Goal: Task Accomplishment & Management: Use online tool/utility

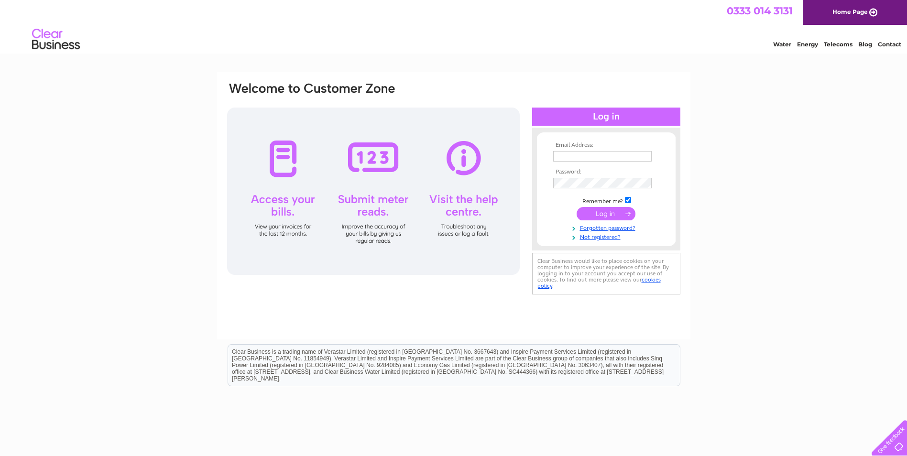
type input "[PERSON_NAME][EMAIL_ADDRESS][PERSON_NAME][DOMAIN_NAME]"
click at [603, 213] on input "submit" at bounding box center [606, 213] width 59 height 13
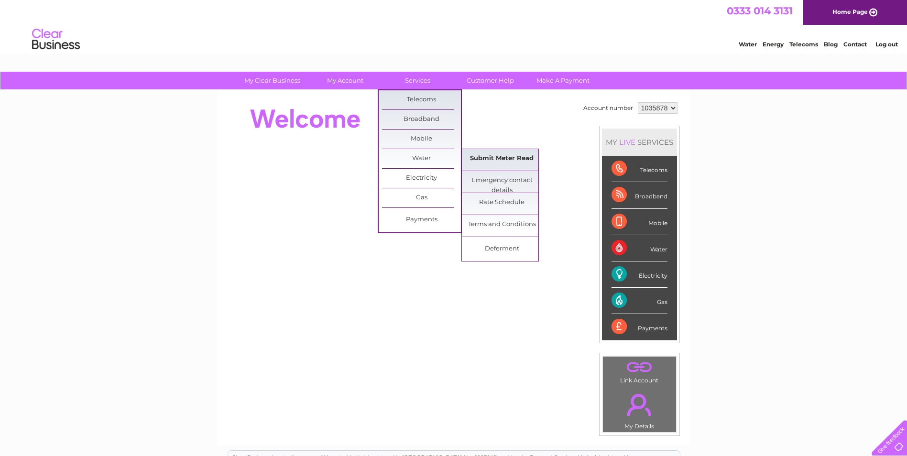
click at [491, 160] on link "Submit Meter Read" at bounding box center [501, 158] width 79 height 19
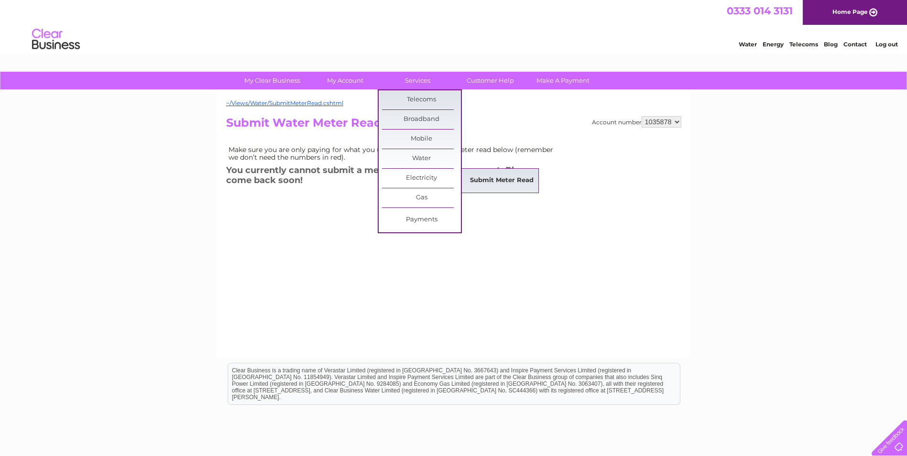
click at [476, 177] on link "Submit Meter Read" at bounding box center [501, 180] width 79 height 19
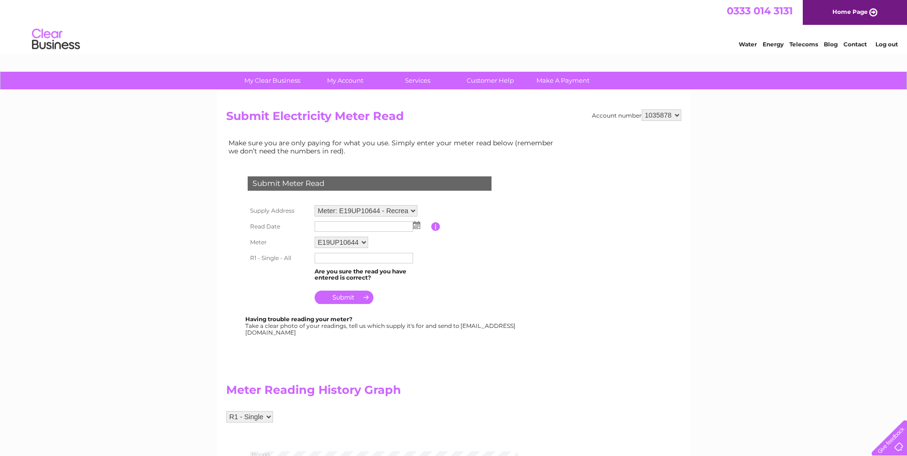
click at [414, 208] on select "Meter: E19UP10644 - [GEOGRAPHIC_DATA] , [PERSON_NAME][GEOGRAPHIC_DATA] 5DN Mete…" at bounding box center [366, 210] width 103 height 11
select select "134705"
click at [315, 205] on select "Meter: E19UP10644 - [GEOGRAPHIC_DATA] , [PERSON_NAME][GEOGRAPHIC_DATA] 5DN Mete…" at bounding box center [366, 211] width 103 height 12
click at [416, 226] on img at bounding box center [416, 225] width 7 height 8
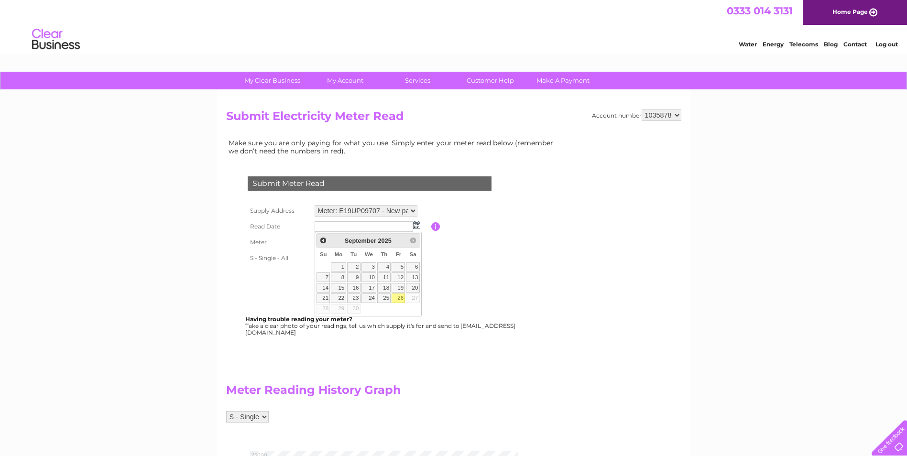
click at [402, 298] on link "26" at bounding box center [398, 299] width 13 height 10
type input "2025/09/26"
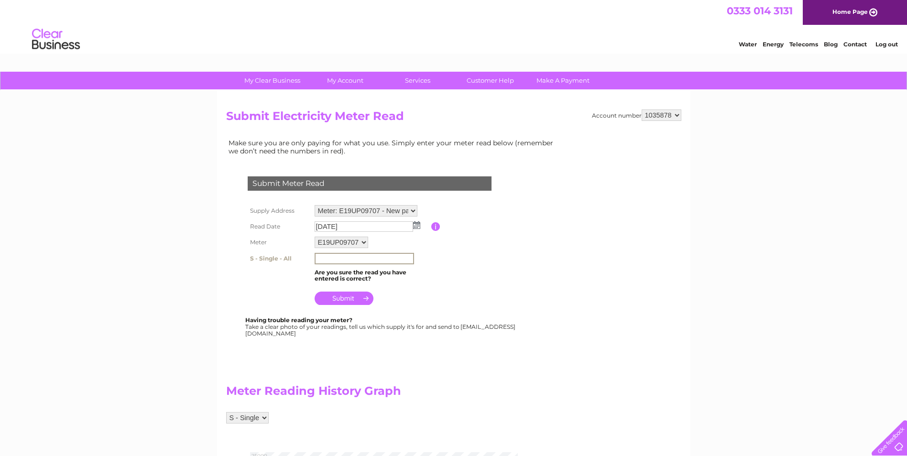
click at [361, 261] on input "text" at bounding box center [364, 258] width 99 height 11
type input "23902"
click at [349, 297] on input "submit" at bounding box center [344, 297] width 59 height 13
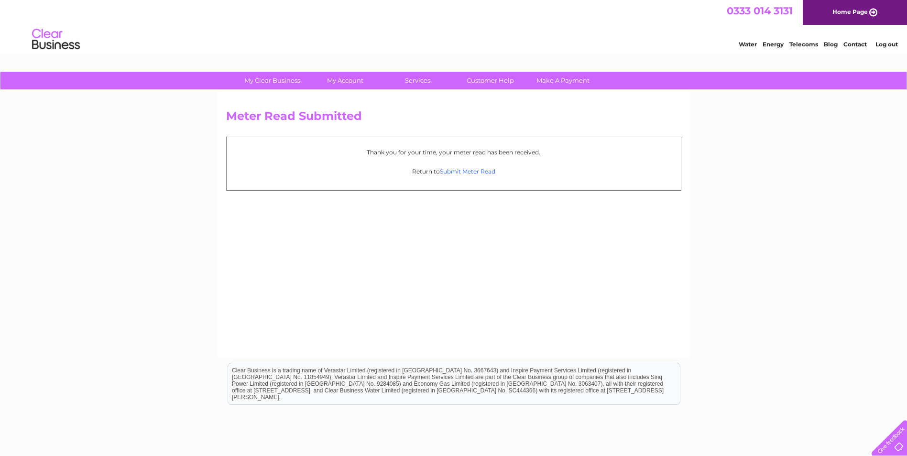
click at [471, 171] on link "Submit Meter Read" at bounding box center [467, 171] width 55 height 7
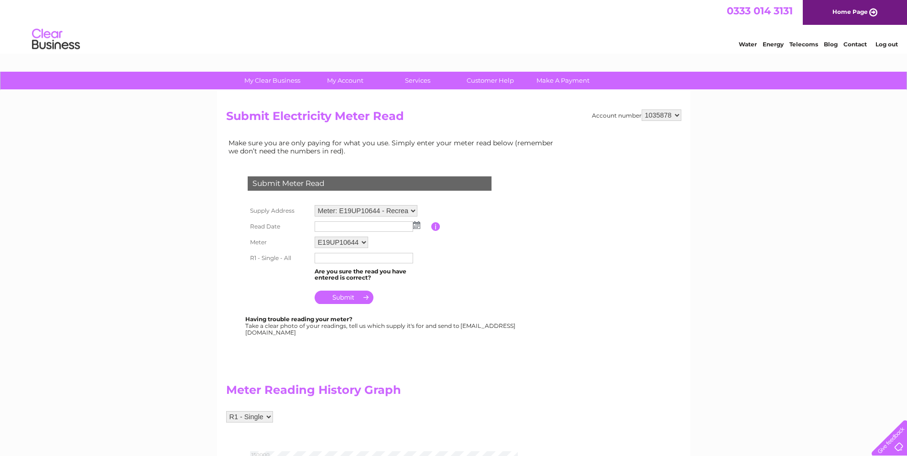
click at [414, 211] on select "Meter: E19UP10644 - Recreation Club , Stonewell Lane, Congresbury, Bristol, BS4…" at bounding box center [366, 210] width 103 height 11
click at [315, 205] on select "Meter: E19UP10644 - Recreation Club , Stonewell Lane, Congresbury, Bristol, BS4…" at bounding box center [366, 211] width 103 height 12
click at [418, 227] on img at bounding box center [416, 225] width 7 height 8
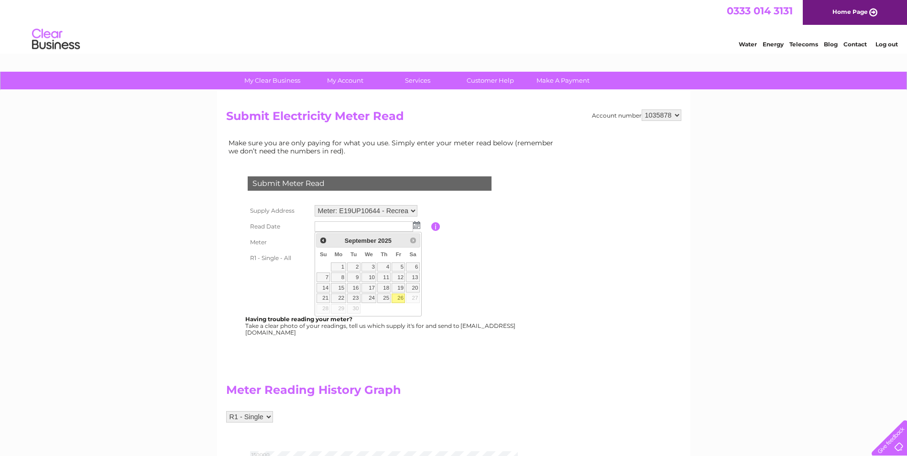
click at [402, 299] on link "26" at bounding box center [398, 299] width 13 height 10
type input "[DATE]"
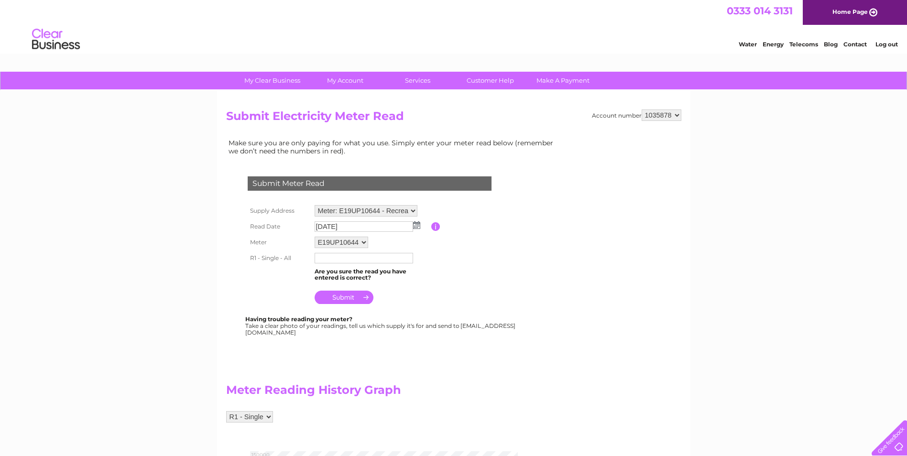
click at [352, 261] on input "text" at bounding box center [364, 258] width 99 height 11
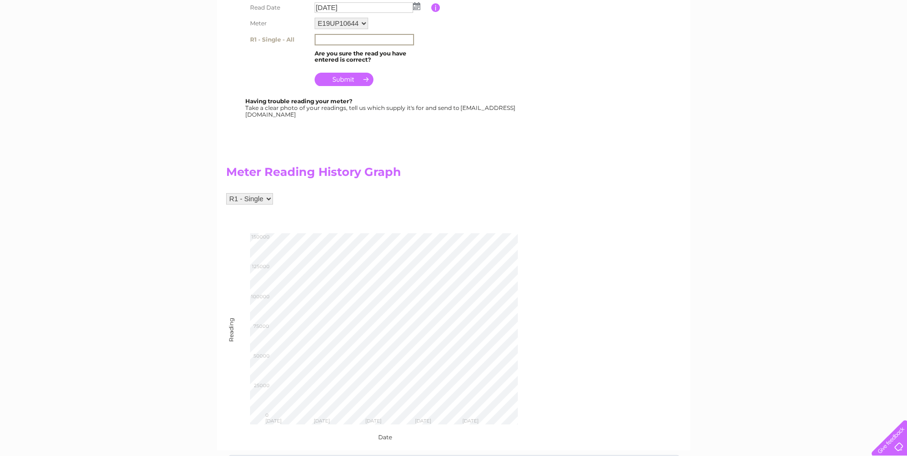
scroll to position [239, 0]
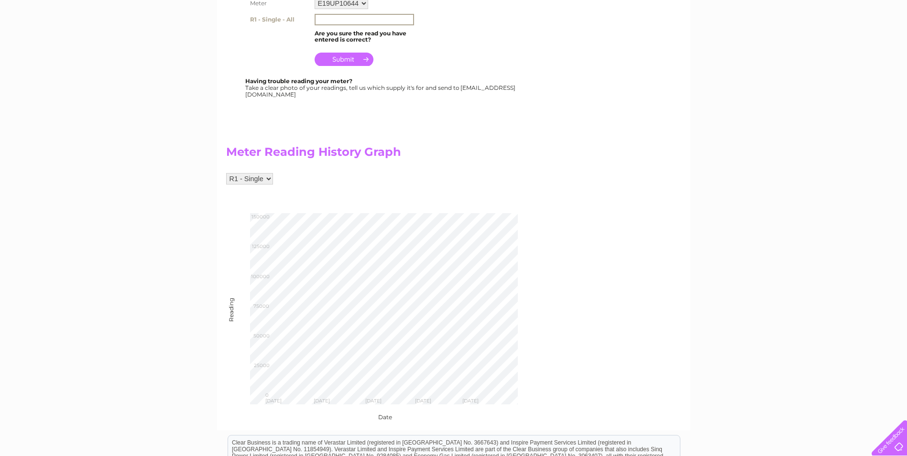
click at [356, 21] on input "text" at bounding box center [364, 19] width 99 height 11
drag, startPoint x: 350, startPoint y: 61, endPoint x: 409, endPoint y: 73, distance: 61.0
click at [409, 73] on div "Submit Meter Read Supply Address Meter: E19UP10644 - Recreation Club , Stonewel…" at bounding box center [371, 12] width 291 height 169
click at [348, 16] on input "141925" at bounding box center [364, 19] width 99 height 11
type input "141929"
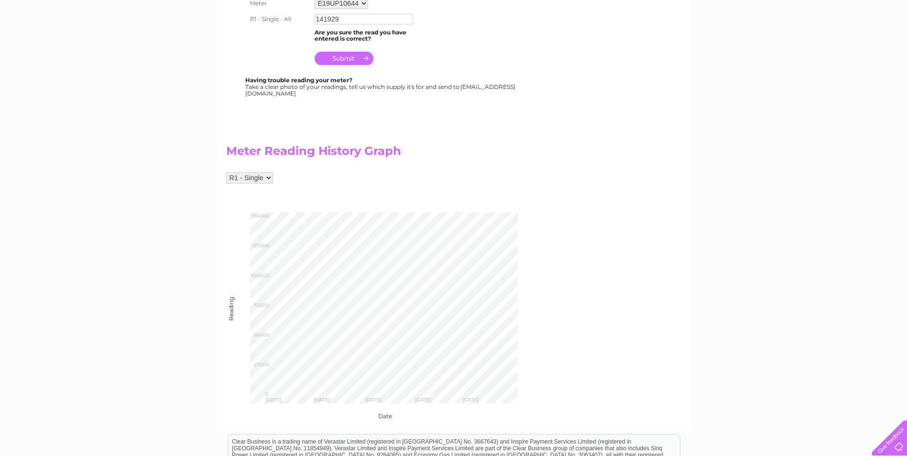
click at [345, 63] on input "submit" at bounding box center [344, 58] width 59 height 13
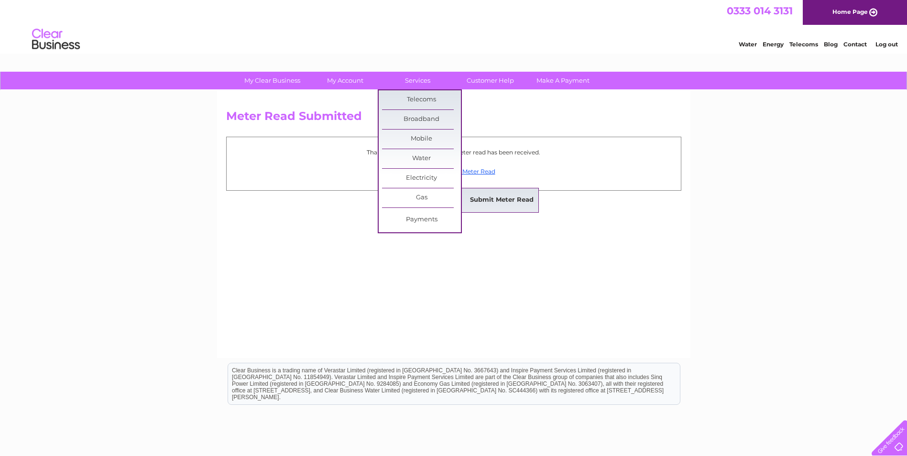
click at [485, 201] on link "Submit Meter Read" at bounding box center [501, 200] width 79 height 19
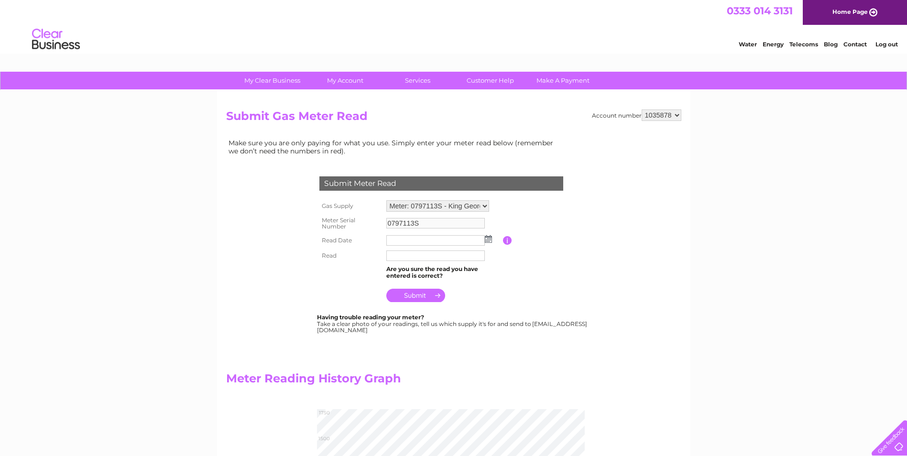
click at [485, 206] on select "Meter: 0797113S - King George [STREET_ADDRESS] Meter: E025K0030818D6 - [GEOGRAP…" at bounding box center [437, 205] width 103 height 11
select select "37401"
click at [386, 200] on select "Meter: 0797113S - King George V Playing Field, Stonewell Drive, Congresbury, Br…" at bounding box center [437, 206] width 103 height 12
type input "E025K0030818D6"
click at [483, 206] on select "Meter: 0797113S - King George V Playing Field, Stonewell Drive, Congresbury, Br…" at bounding box center [437, 206] width 103 height 12
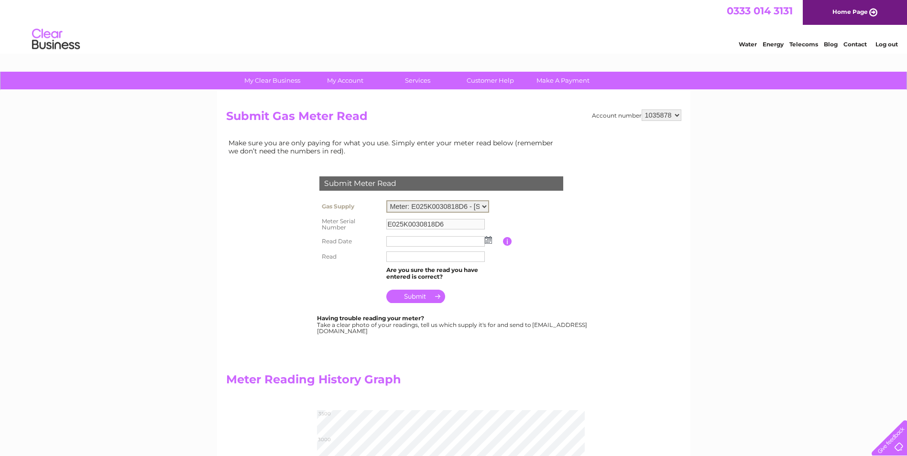
select select "37402"
click at [386, 200] on select "Meter: 0797113S - King George V Playing Field, Stonewell Drive, Congresbury, Br…" at bounding box center [437, 206] width 103 height 12
type input "0797113S"
click at [490, 242] on img at bounding box center [488, 239] width 7 height 8
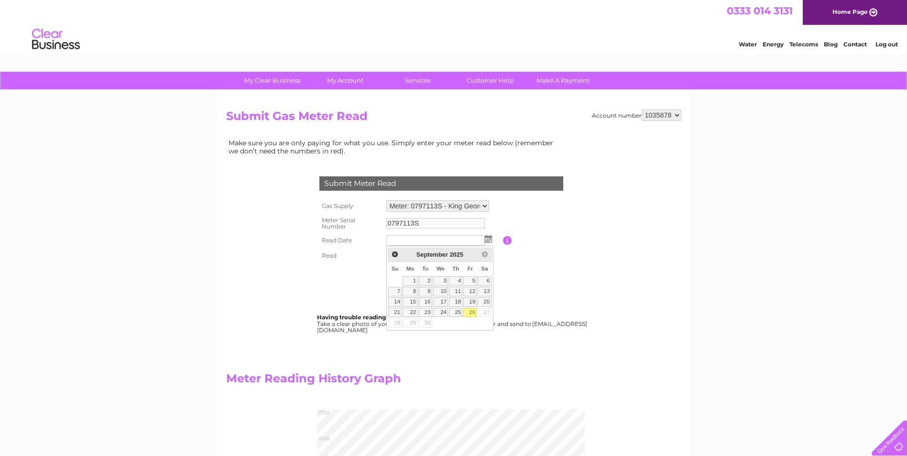
click at [470, 311] on link "26" at bounding box center [469, 313] width 13 height 10
type input "[DATE]"
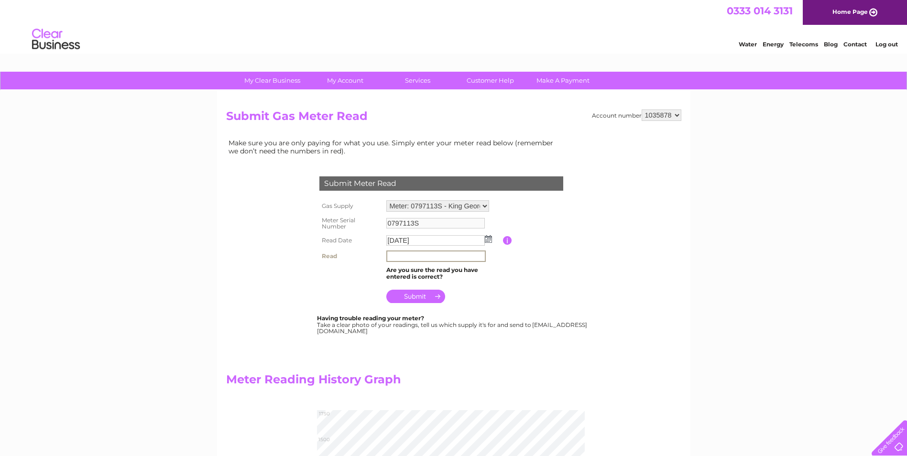
click at [439, 255] on input "text" at bounding box center [435, 256] width 99 height 11
type input "1558"
click at [424, 295] on input "submit" at bounding box center [415, 296] width 59 height 13
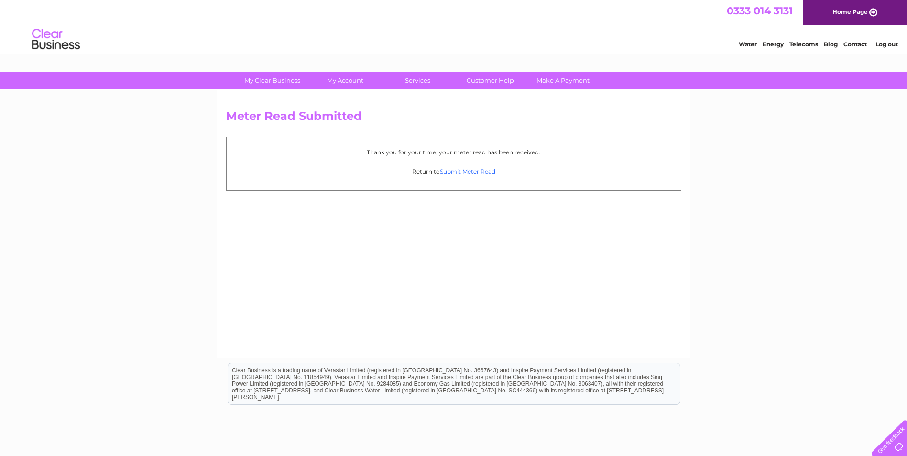
click at [463, 172] on link "Submit Meter Read" at bounding box center [467, 171] width 55 height 7
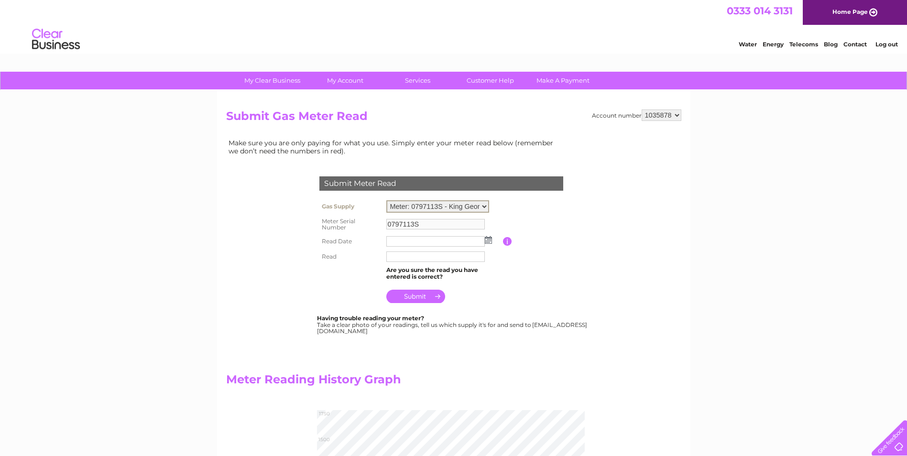
click at [486, 208] on select "Meter: 0797113S - King George V Playing Field, Stonewell Drive, Congresbury, Br…" at bounding box center [437, 206] width 103 height 12
select select "37401"
click at [386, 200] on select "Meter: 0797113S - King George V Playing Field, Stonewell Drive, Congresbury, Br…" at bounding box center [437, 206] width 103 height 12
type input "E025K0030818D6"
click at [488, 243] on img at bounding box center [488, 240] width 7 height 8
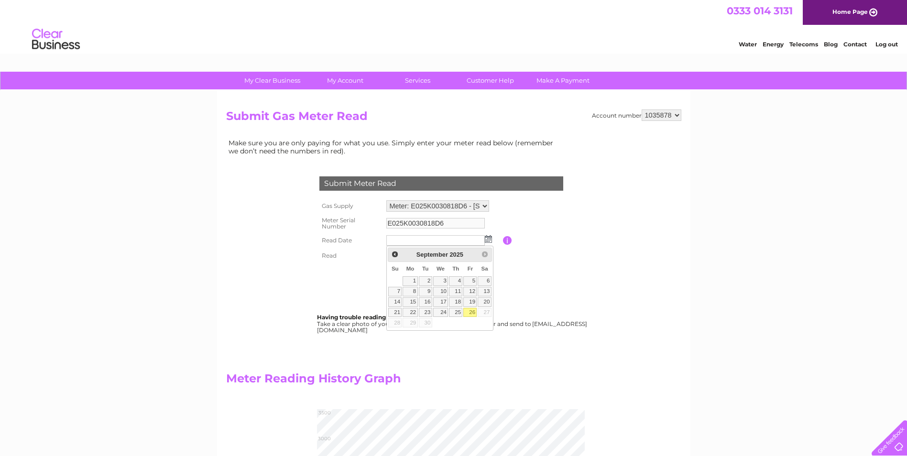
click at [473, 311] on link "26" at bounding box center [469, 313] width 13 height 10
type input "2025/09/26"
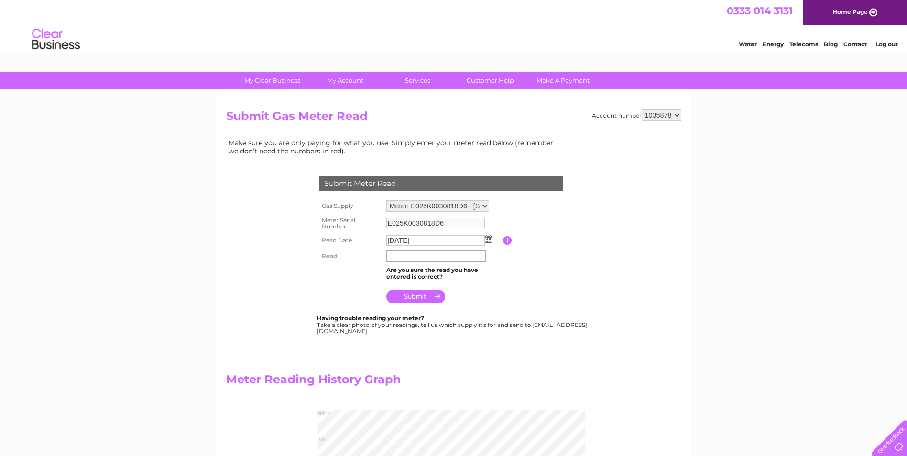
click at [448, 258] on input "text" at bounding box center [435, 256] width 99 height 11
type input "3335"
click at [422, 294] on input "submit" at bounding box center [415, 296] width 59 height 13
